Goal: Information Seeking & Learning: Learn about a topic

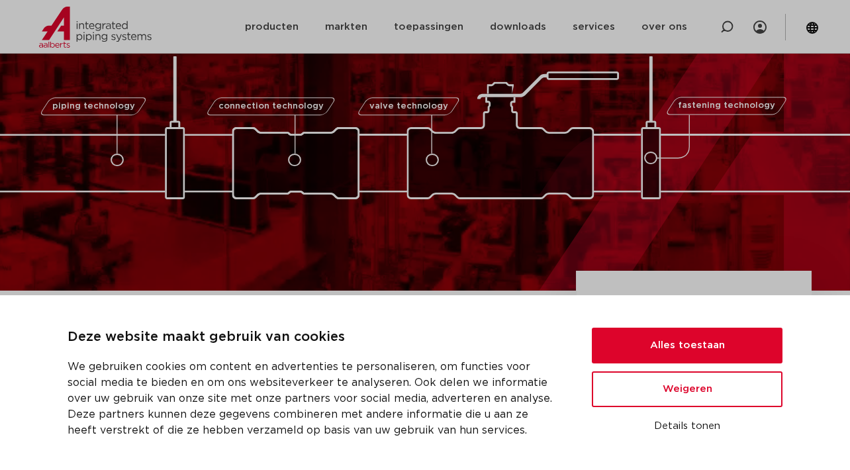
scroll to position [236, 0]
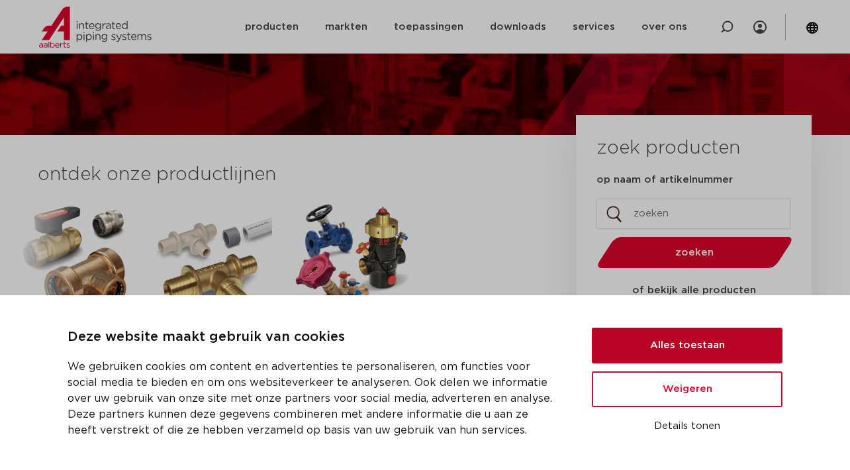
click at [734, 348] on button "Alles toestaan" at bounding box center [687, 346] width 191 height 36
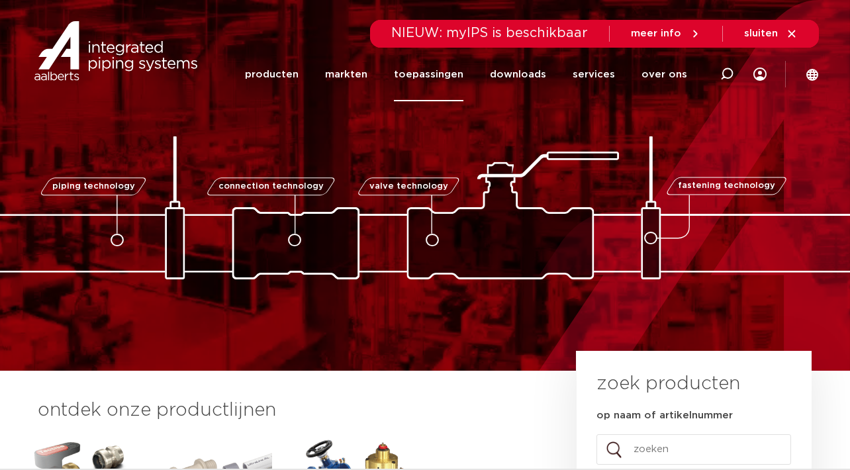
scroll to position [0, 0]
click at [670, 74] on link "over ons" at bounding box center [665, 75] width 46 height 54
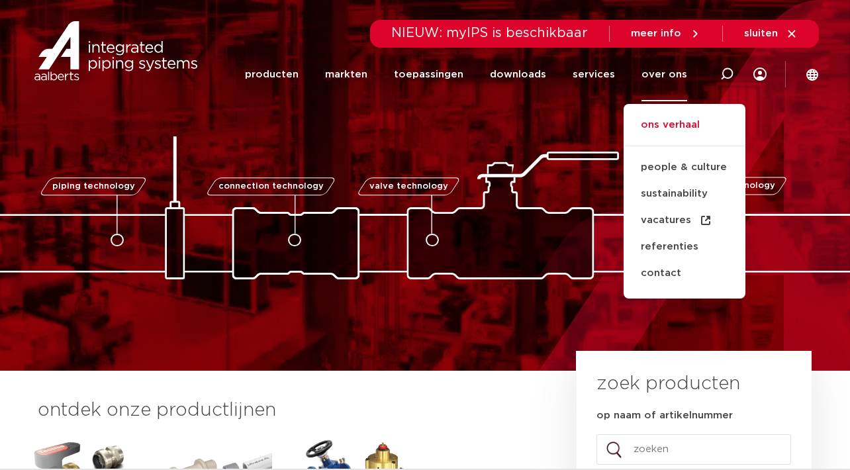
click at [666, 123] on link "ons verhaal" at bounding box center [685, 131] width 122 height 29
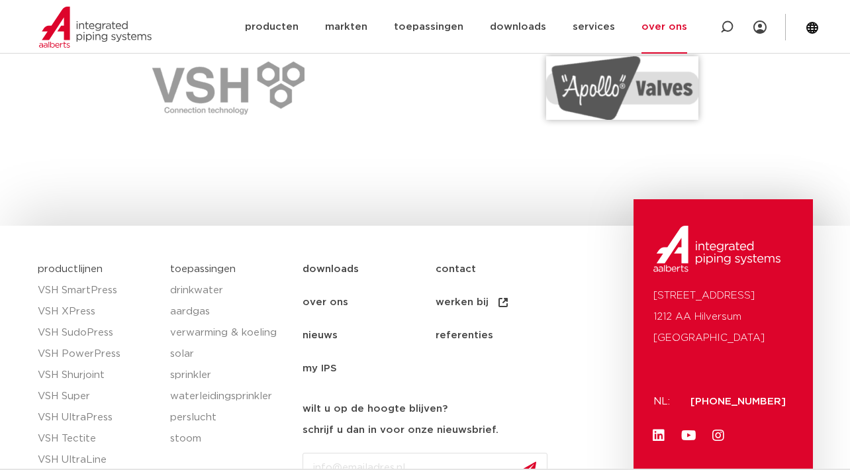
scroll to position [1997, 0]
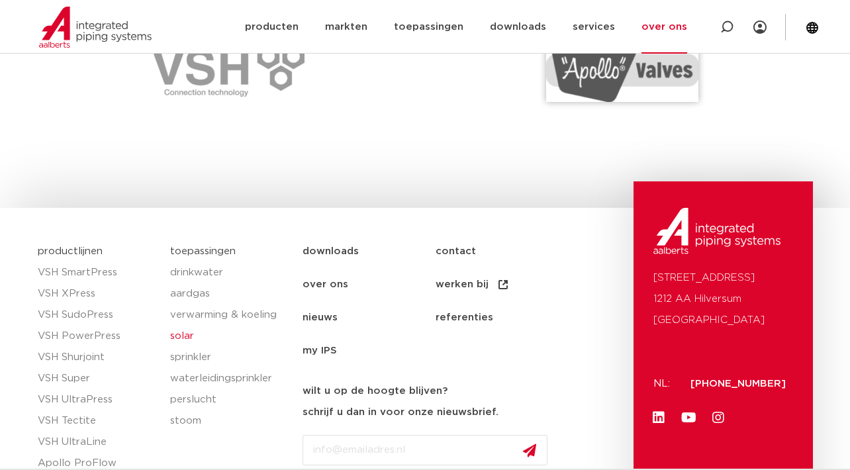
click at [183, 326] on link "solar" at bounding box center [229, 336] width 119 height 21
